Goal: Navigation & Orientation: Find specific page/section

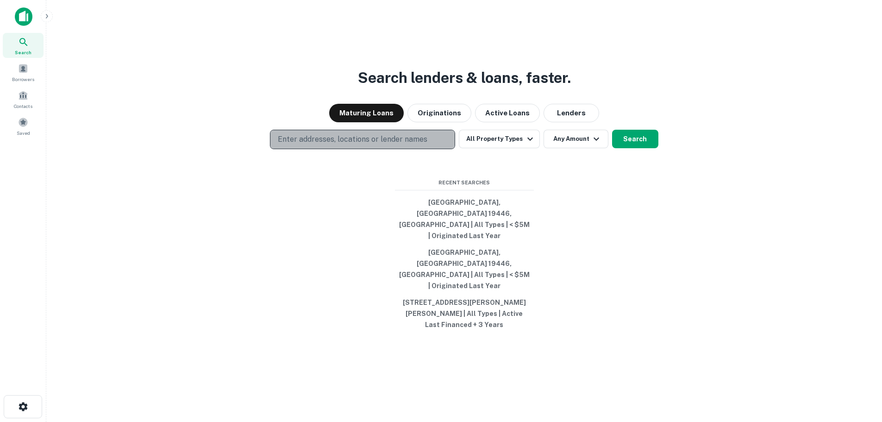
click at [386, 145] on p "Enter addresses, locations or lender names" at bounding box center [353, 139] width 150 height 11
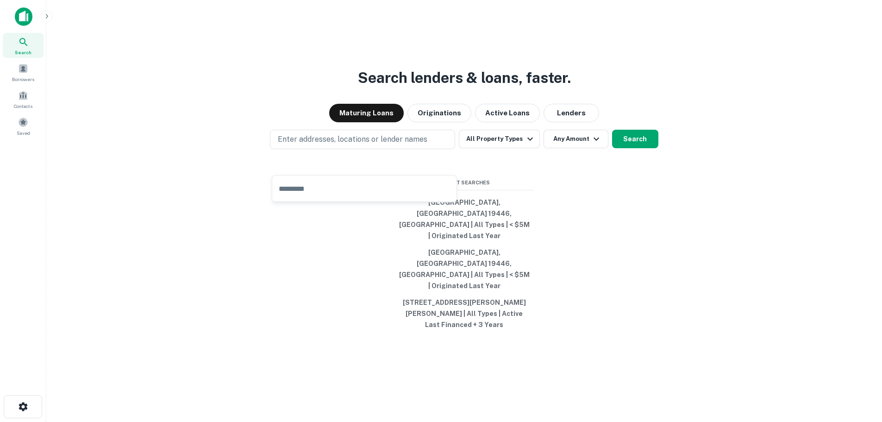
click at [673, 91] on div "Search lenders & loans, faster. Maturing Loans Originations Active Loans Lender…" at bounding box center [464, 233] width 821 height 422
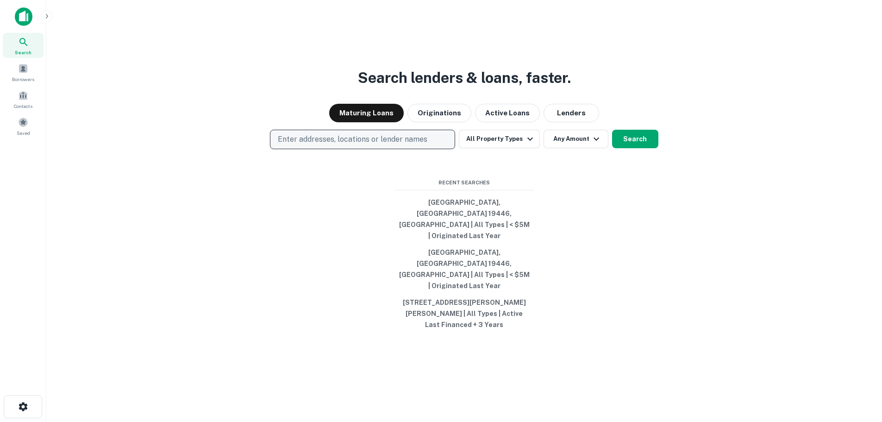
click at [352, 145] on p "Enter addresses, locations or lender names" at bounding box center [353, 139] width 150 height 11
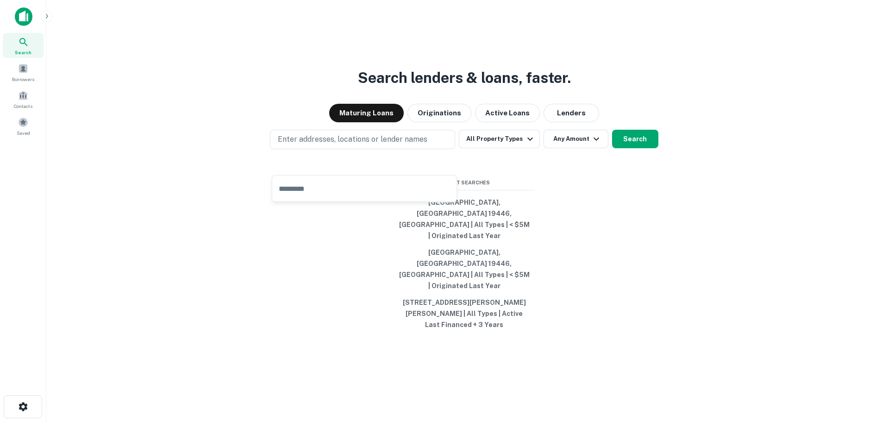
click at [643, 300] on div "Search lenders & loans, faster. Maturing Loans Originations Active Loans Lender…" at bounding box center [464, 233] width 821 height 422
click at [22, 133] on span "Saved" at bounding box center [23, 132] width 13 height 7
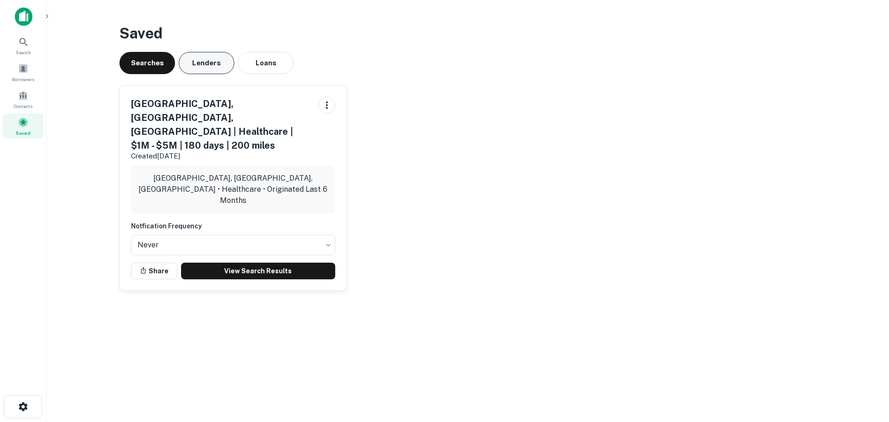
click at [206, 64] on button "Lenders" at bounding box center [207, 63] width 56 height 22
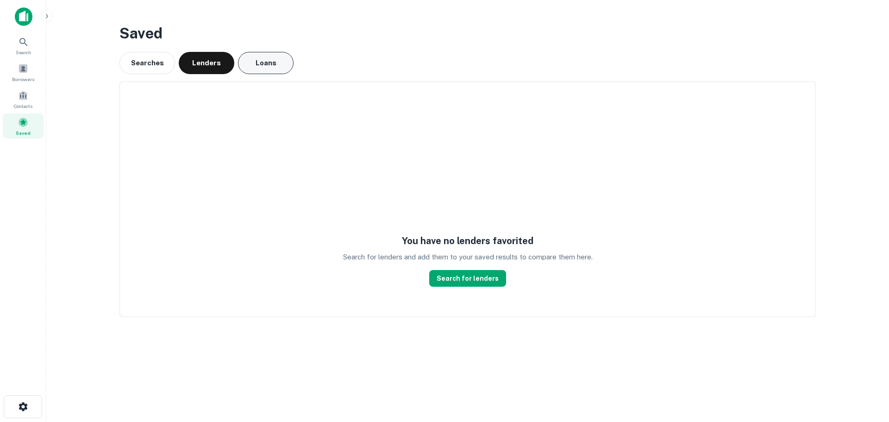
click at [286, 57] on button "Loans" at bounding box center [266, 63] width 56 height 22
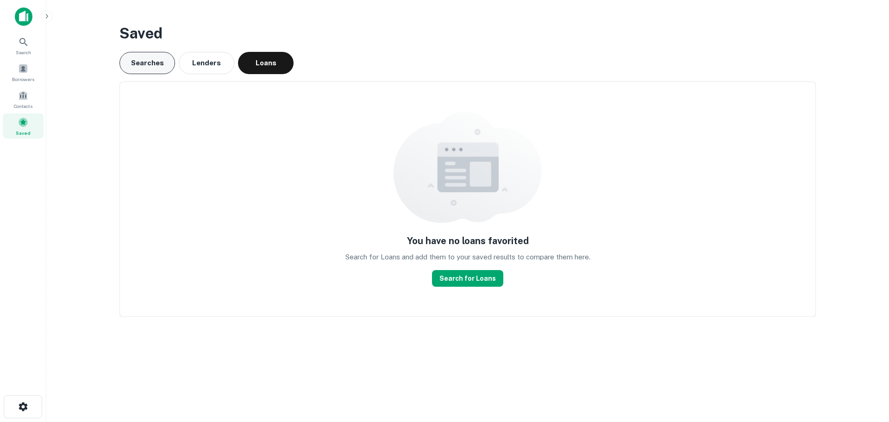
click at [138, 64] on button "Searches" at bounding box center [147, 63] width 56 height 22
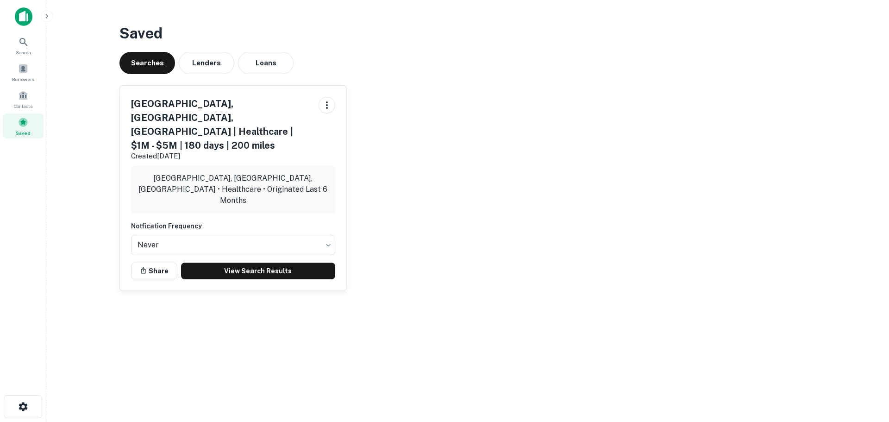
click at [20, 17] on img at bounding box center [24, 16] width 18 height 19
